Goal: Go to known website: Access a specific website the user already knows

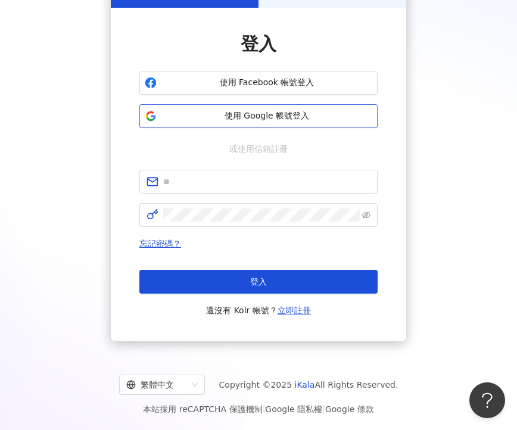
click at [246, 118] on span "使用 Google 帳號登入" at bounding box center [266, 116] width 211 height 12
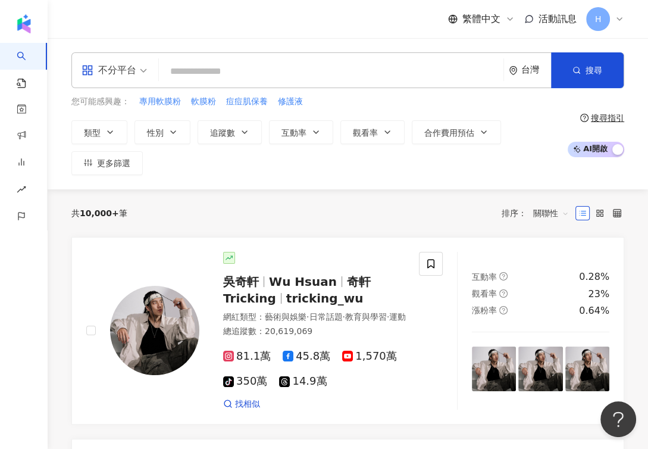
click at [516, 18] on icon at bounding box center [620, 19] width 10 height 10
